Goal: Transaction & Acquisition: Purchase product/service

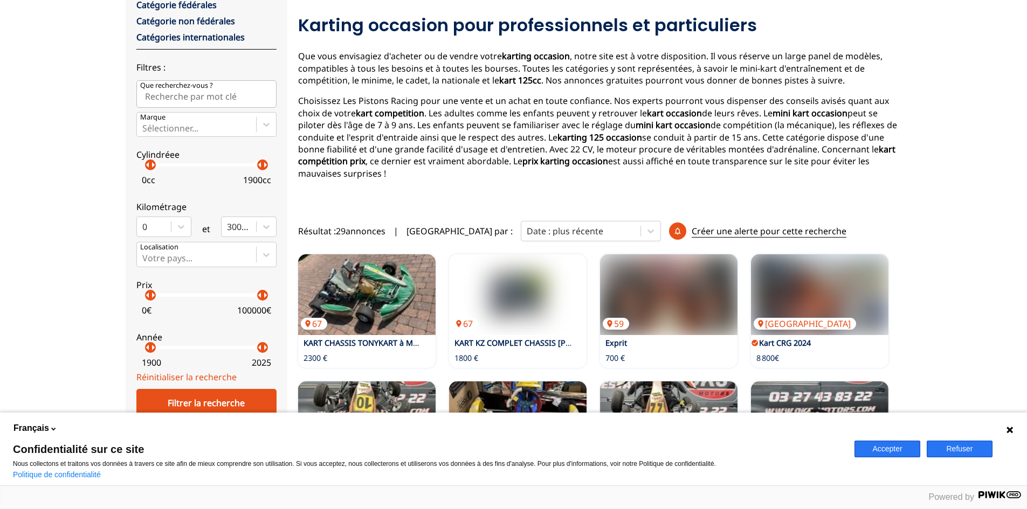
scroll to position [270, 0]
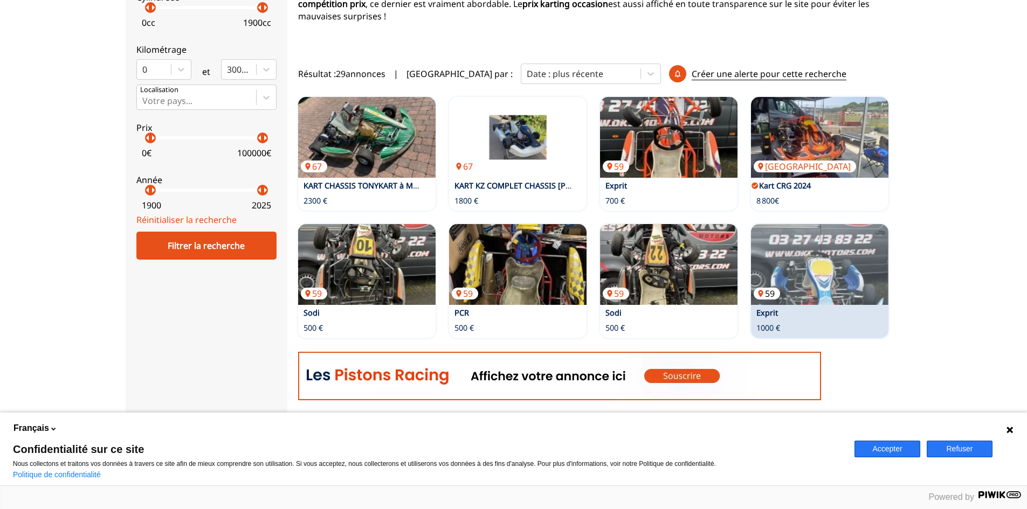
click at [839, 266] on img at bounding box center [819, 264] width 137 height 81
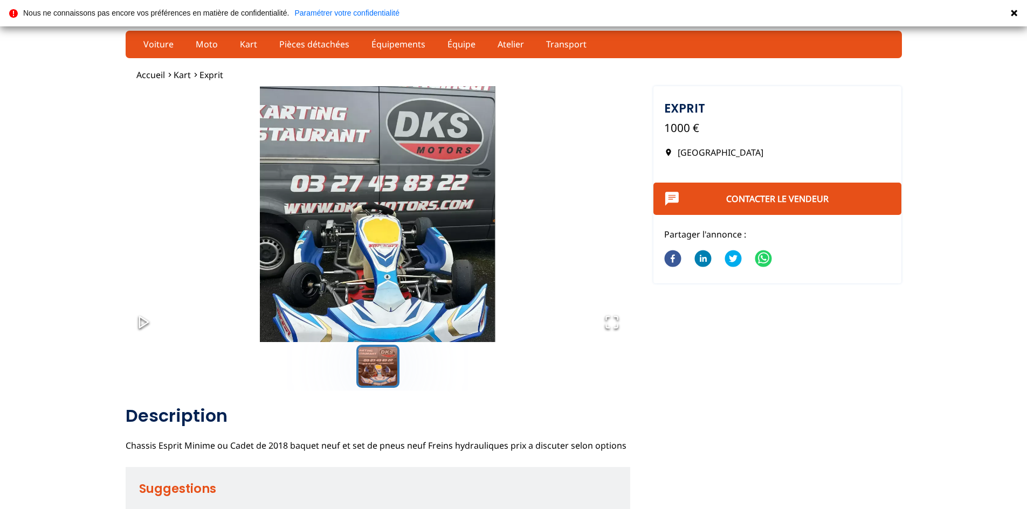
click at [423, 277] on img "Go to Slide 1" at bounding box center [378, 226] width 505 height 280
click at [401, 256] on img "Go to Slide 1" at bounding box center [378, 226] width 505 height 280
click at [379, 375] on button "Go to Slide 1" at bounding box center [377, 366] width 43 height 43
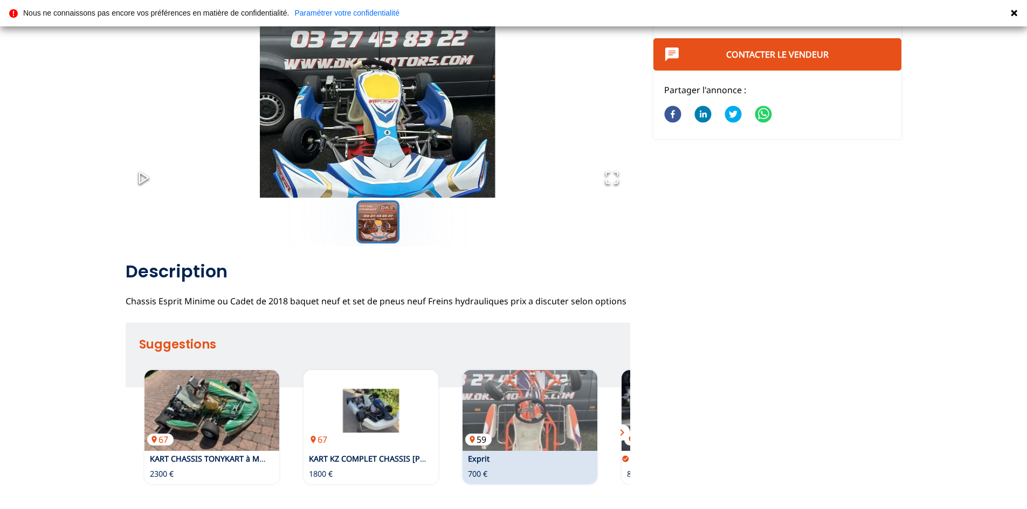
scroll to position [270, 0]
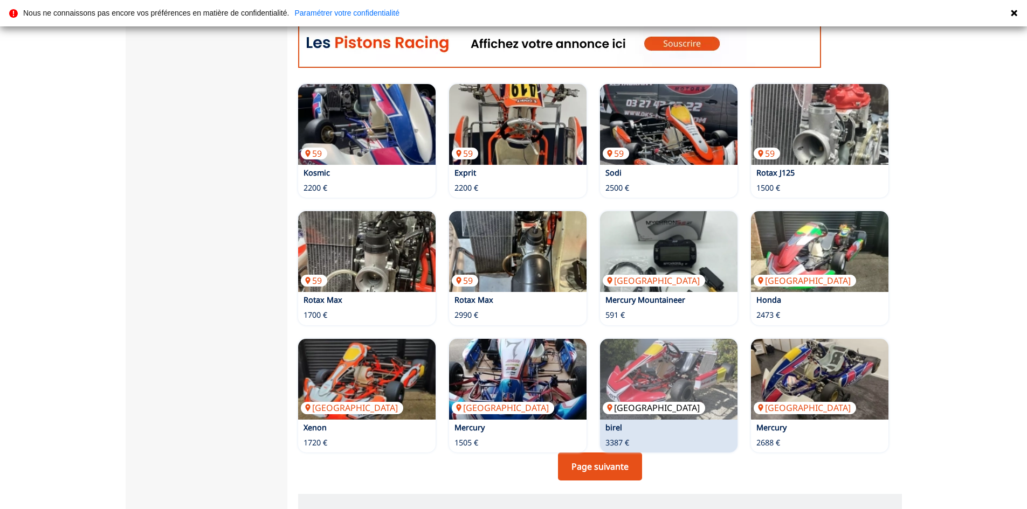
scroll to position [593, 0]
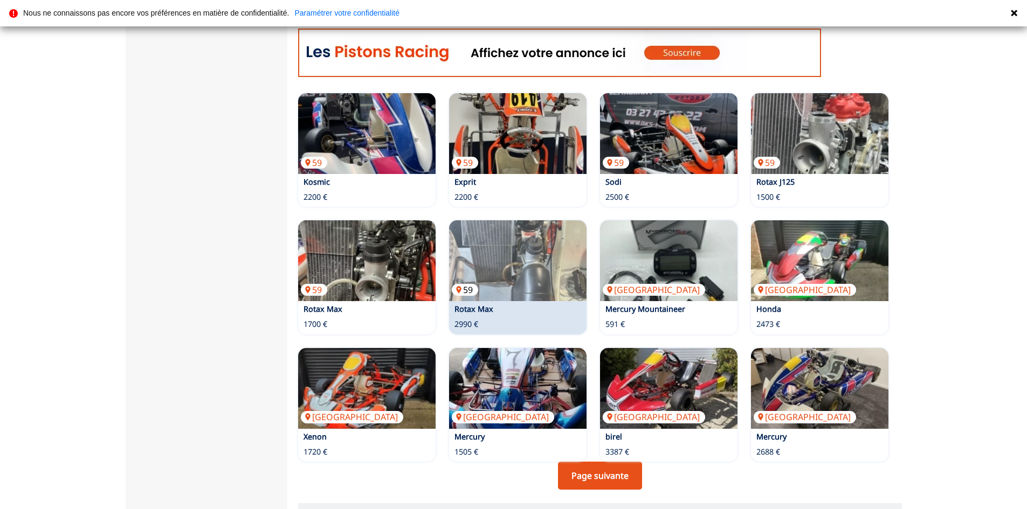
click at [515, 275] on img at bounding box center [517, 261] width 137 height 81
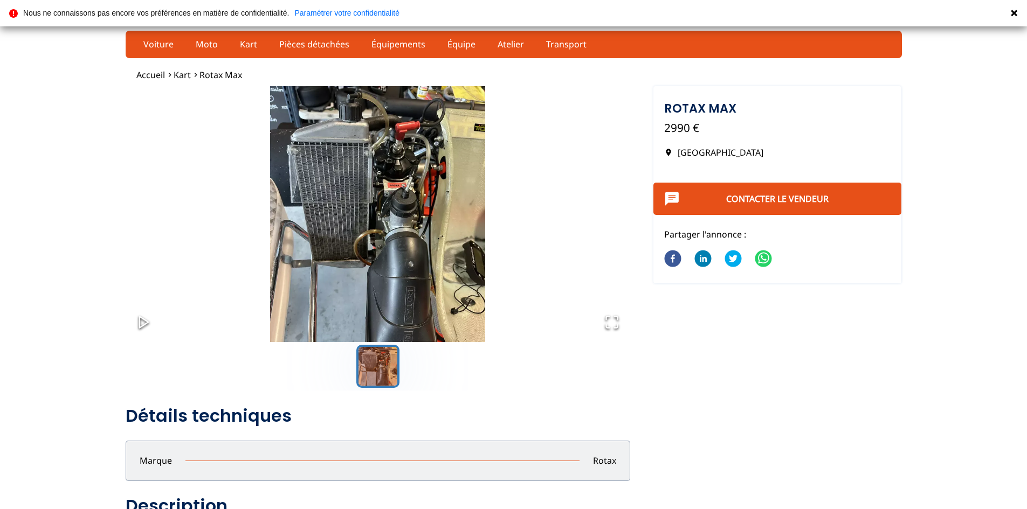
click at [412, 276] on img "Go to Slide 1" at bounding box center [378, 226] width 505 height 280
